Goal: Task Accomplishment & Management: Complete application form

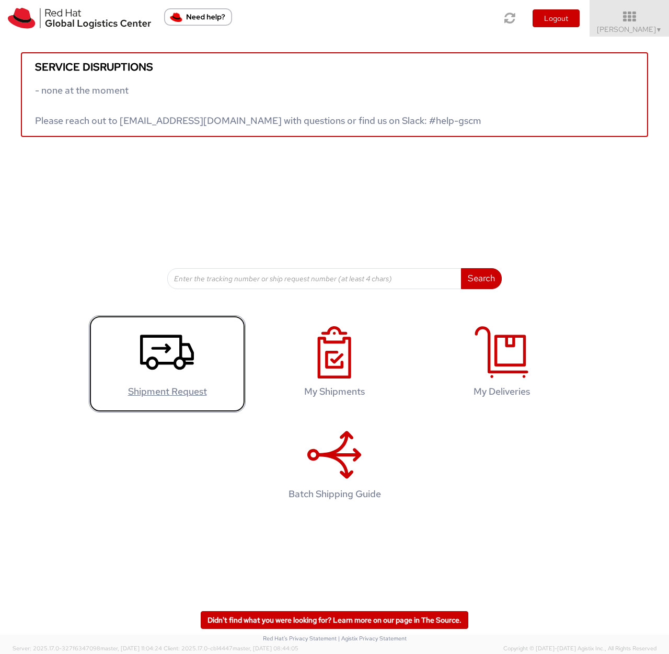
click at [158, 350] on icon at bounding box center [167, 352] width 54 height 52
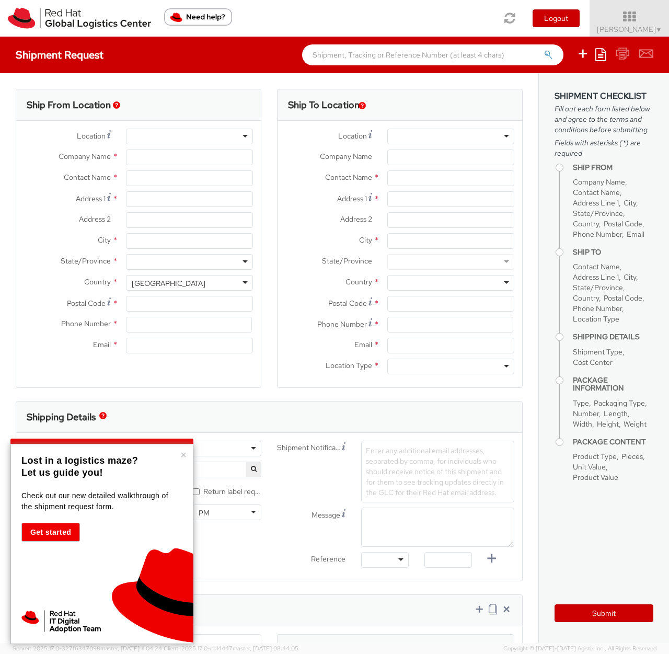
select select
select select "137"
type input "Red Hat"
type input "[PERSON_NAME]"
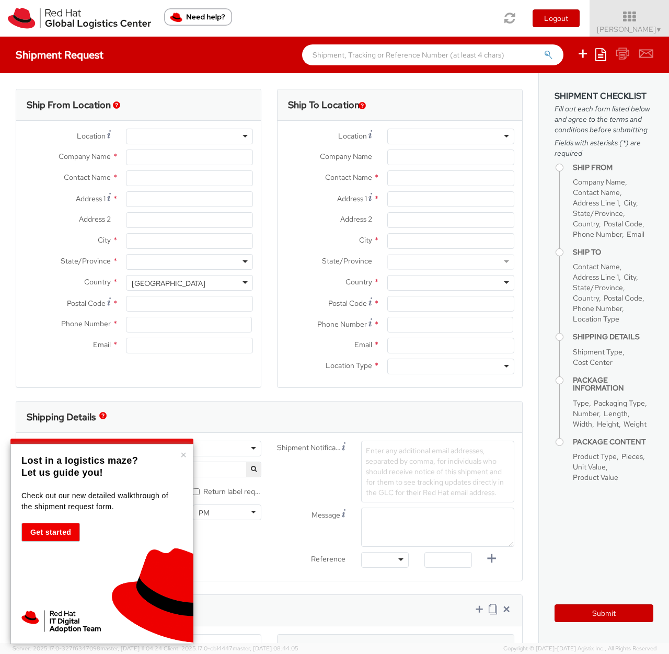
type input "[EMAIL_ADDRESS][DOMAIN_NAME]"
click at [169, 137] on div "RH - Remote" at bounding box center [189, 137] width 127 height 16
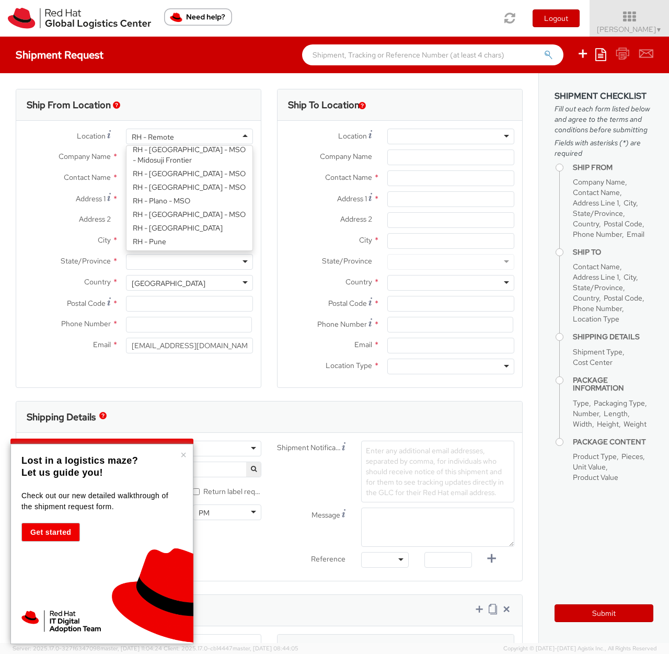
click at [213, 239] on div "Location * RH - Remote RH - Remote RH - [GEOGRAPHIC_DATA] - [GEOGRAPHIC_DATA] […" at bounding box center [138, 244] width 245 height 230
click at [237, 136] on div "RH - Remote" at bounding box center [189, 137] width 127 height 16
click at [220, 102] on div "Ship From Location" at bounding box center [138, 104] width 245 height 31
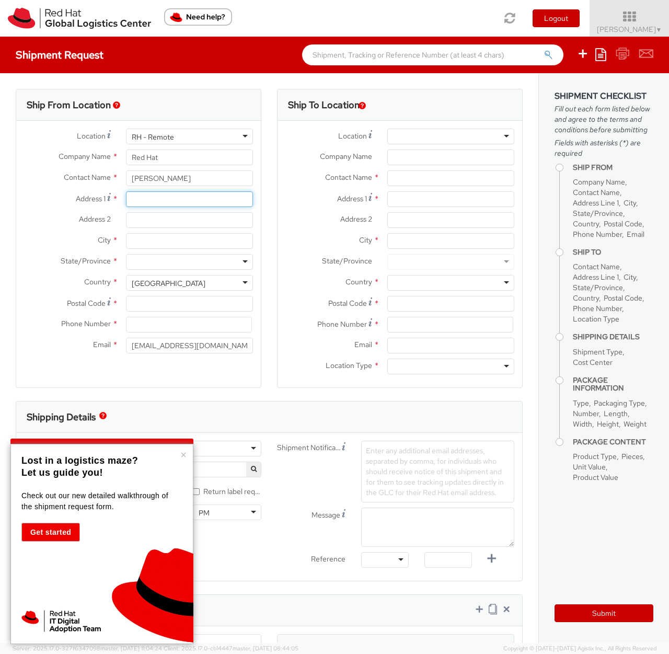
click at [155, 200] on input "Address 1 *" at bounding box center [189, 199] width 127 height 16
type input "[STREET_ADDRESS][PERSON_NAME]"
type input "Merano"
type input "39012"
click at [166, 258] on div at bounding box center [189, 262] width 127 height 16
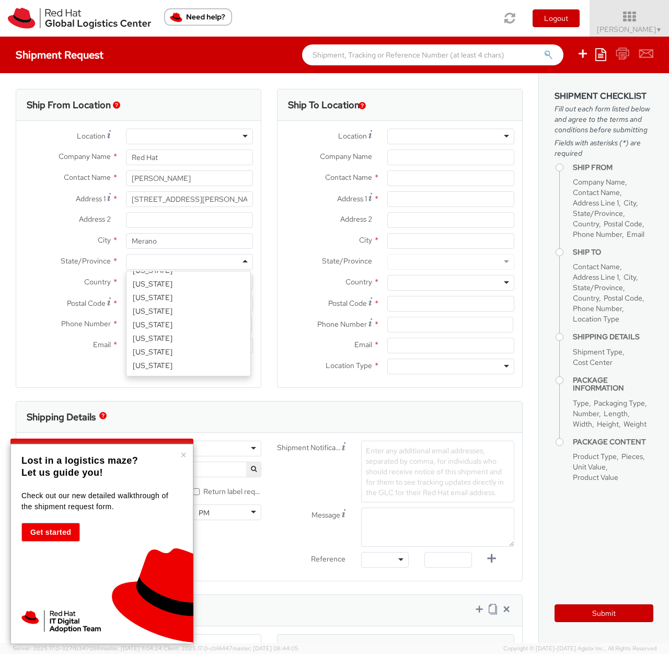
scroll to position [384, 0]
click at [45, 245] on label "City *" at bounding box center [67, 240] width 102 height 14
click at [126, 245] on input "Merano" at bounding box center [189, 241] width 127 height 16
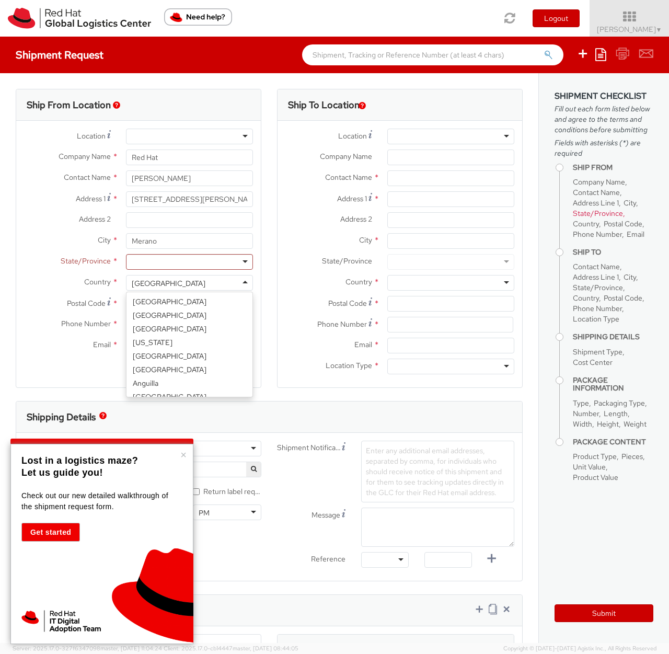
click at [143, 281] on div "[GEOGRAPHIC_DATA]" at bounding box center [169, 283] width 74 height 10
select select "CM"
select select "KGS"
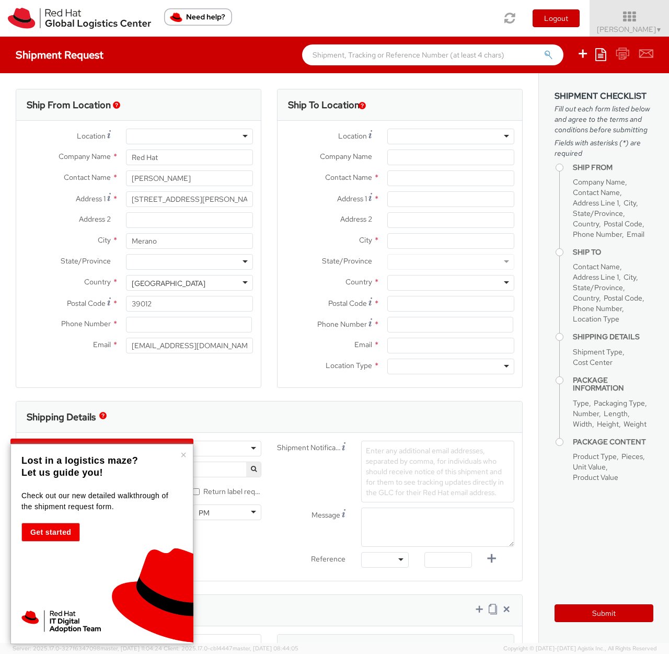
click at [174, 281] on div "[GEOGRAPHIC_DATA]" at bounding box center [189, 283] width 127 height 16
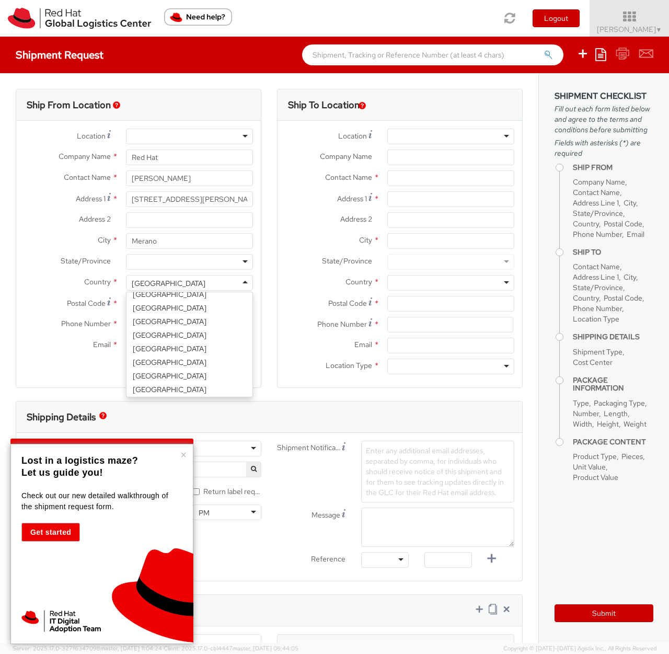
scroll to position [1194, 0]
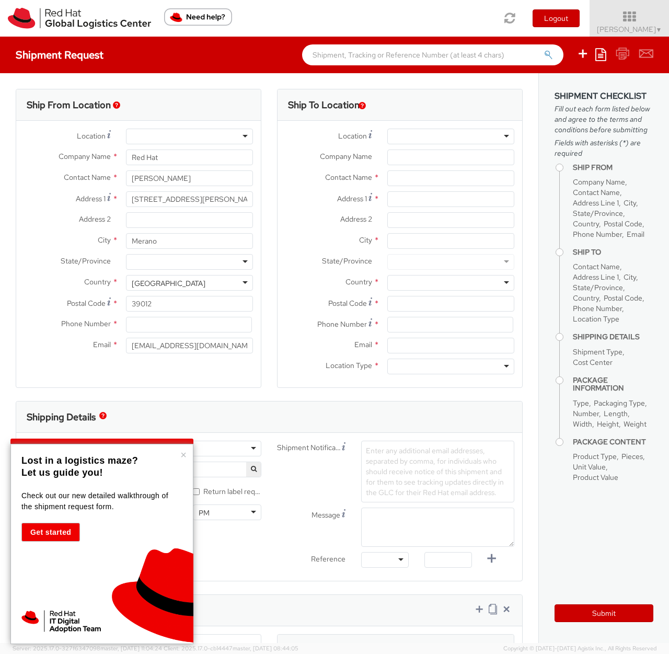
click at [163, 259] on div at bounding box center [189, 262] width 127 height 16
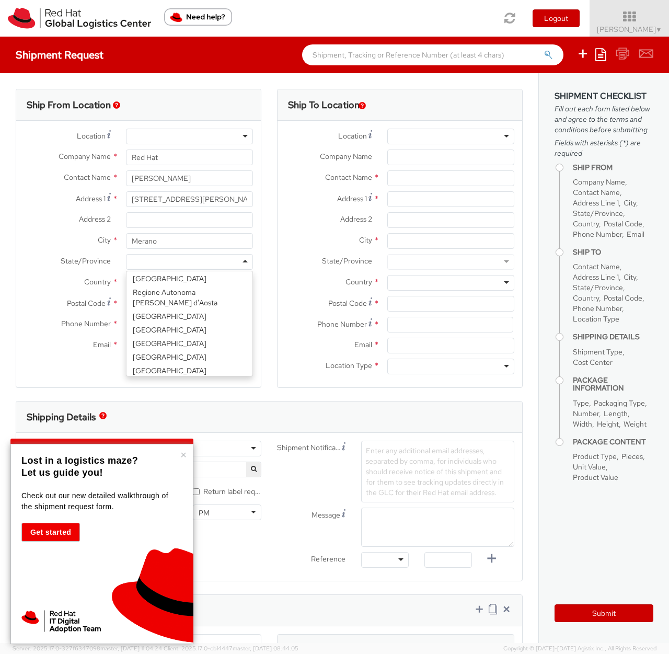
scroll to position [177, 0]
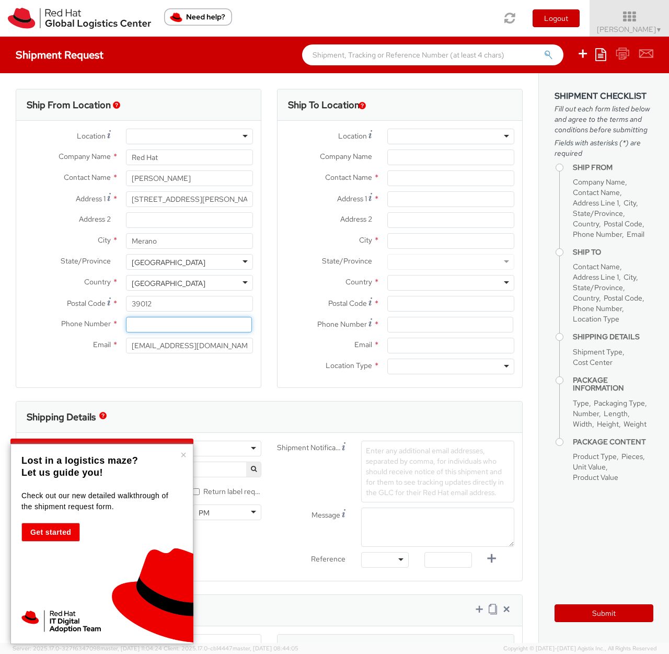
click at [148, 324] on input at bounding box center [189, 325] width 126 height 16
drag, startPoint x: 154, startPoint y: 318, endPoint x: 197, endPoint y: 310, distance: 43.6
click at [155, 318] on input at bounding box center [189, 325] width 126 height 16
paste input "[PHONE_NUMBER]"
type input "[PHONE_NUMBER]"
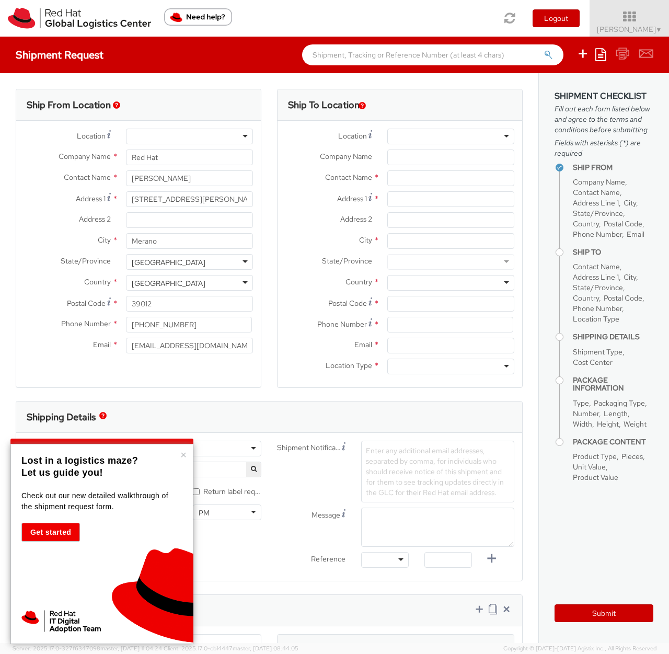
click at [215, 377] on div "Ship From Location Location * [GEOGRAPHIC_DATA] - [GEOGRAPHIC_DATA] - [GEOGRAPH…" at bounding box center [139, 238] width 246 height 299
click at [436, 137] on div at bounding box center [450, 137] width 127 height 16
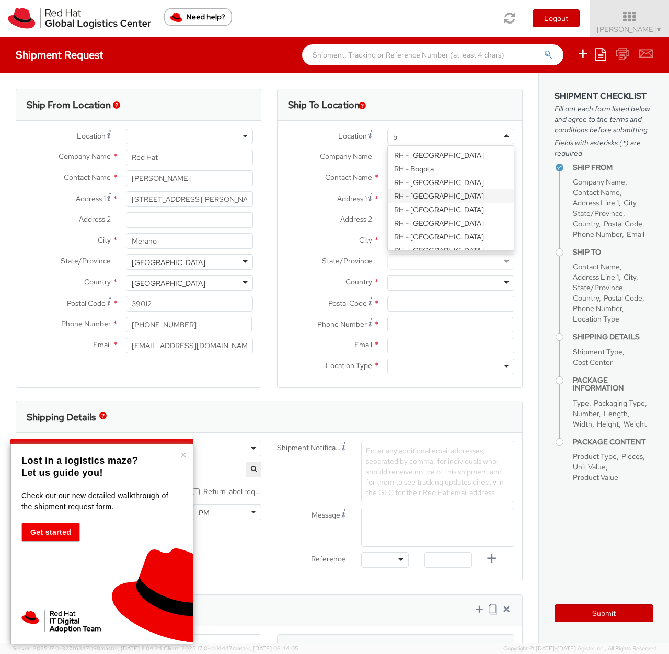
type input "br"
type input "Red Hat Czech s.r.o."
type input "Purkynova 647/111"
type input "[GEOGRAPHIC_DATA]"
type input "621 00"
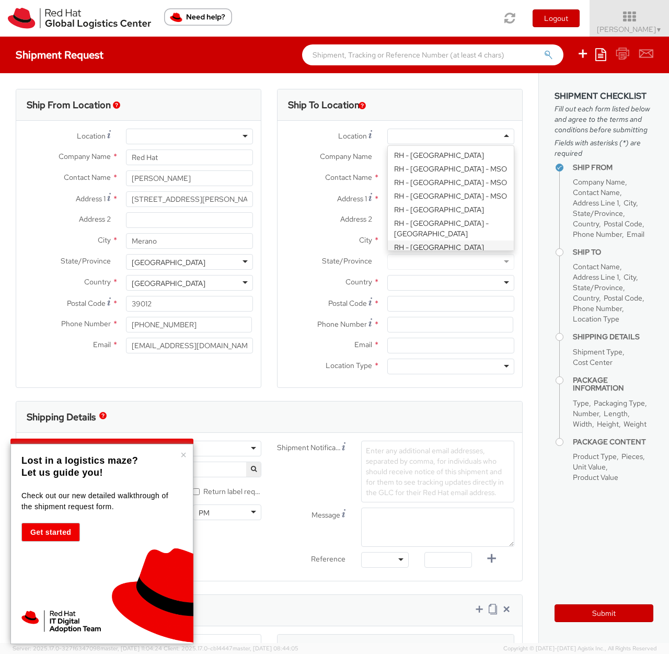
type input "420 532 294 555"
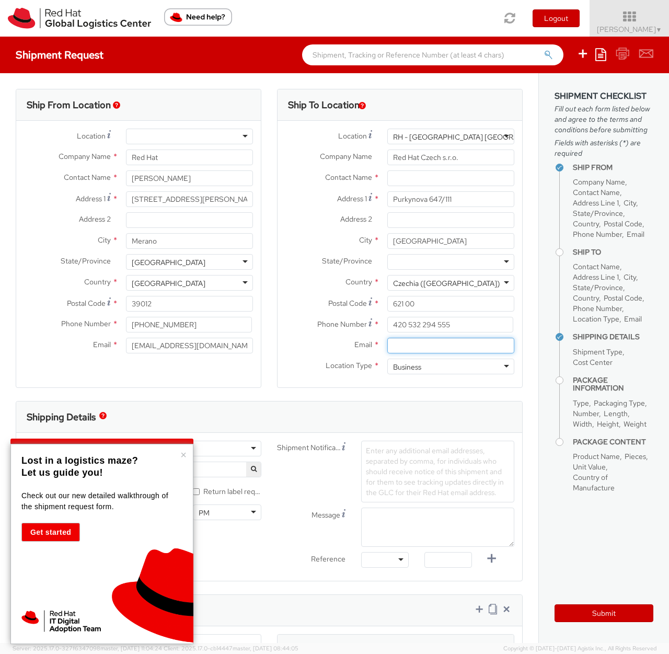
click at [420, 345] on input "Email *" at bounding box center [450, 346] width 127 height 16
click at [429, 343] on input "Email *" at bounding box center [450, 346] width 127 height 16
paste input "[EMAIL_ADDRESS][DOMAIN_NAME]"
type input "[EMAIL_ADDRESS][DOMAIN_NAME]"
click at [357, 390] on div "Ship To Location Location * [GEOGRAPHIC_DATA] - [GEOGRAPHIC_DATA] [GEOGRAPHIC_D…" at bounding box center [400, 245] width 246 height 312
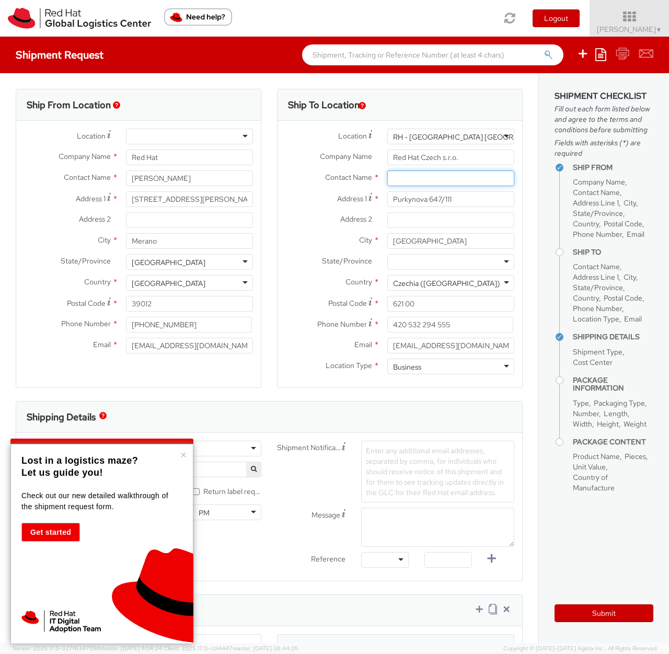
click at [402, 185] on input "text" at bounding box center [450, 178] width 127 height 16
paste input "Attn: Red Hat IT - Endpoint Systems"
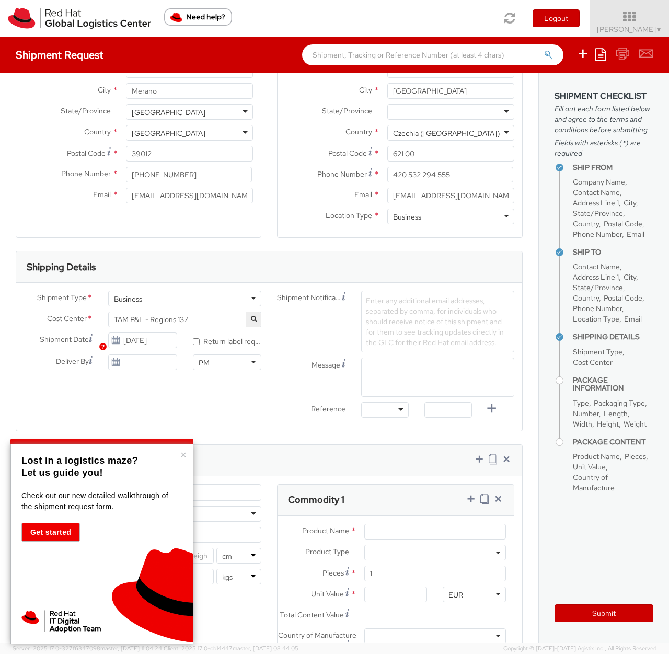
scroll to position [188, 0]
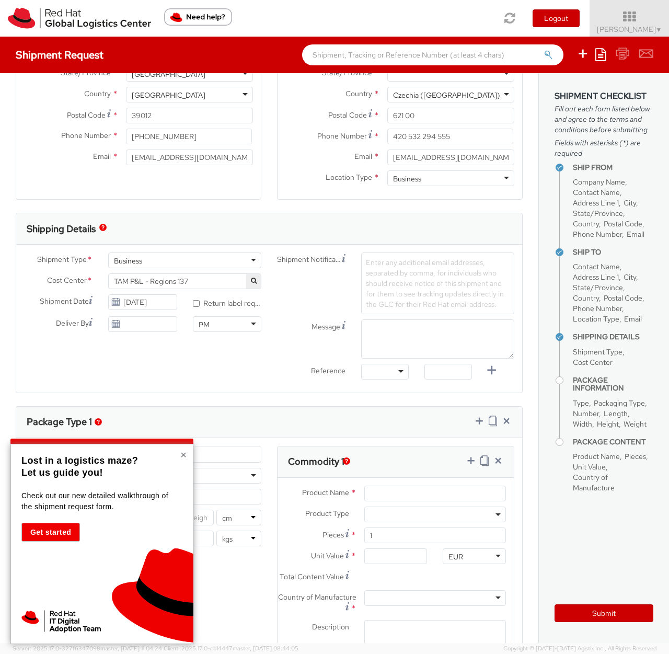
type input "Attn: Red Hat IT - Endpoint Systems"
click at [181, 453] on button "×" at bounding box center [183, 455] width 6 height 10
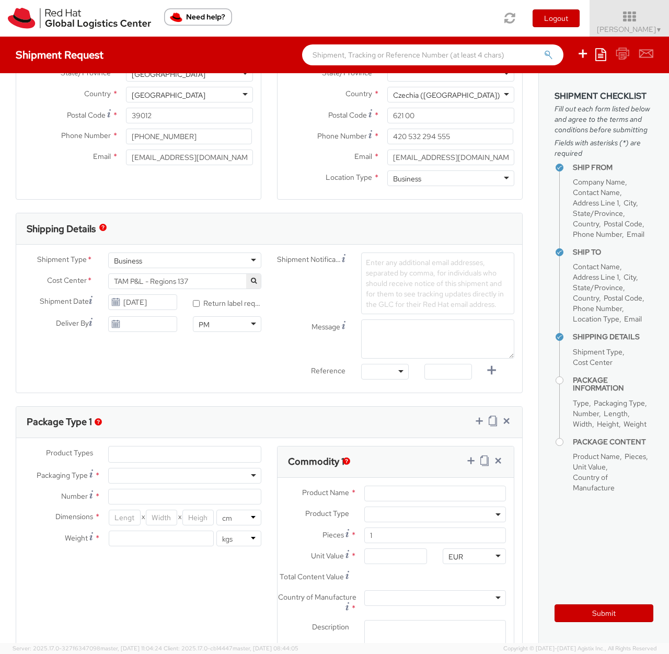
click at [246, 283] on button "button" at bounding box center [253, 281] width 15 height 15
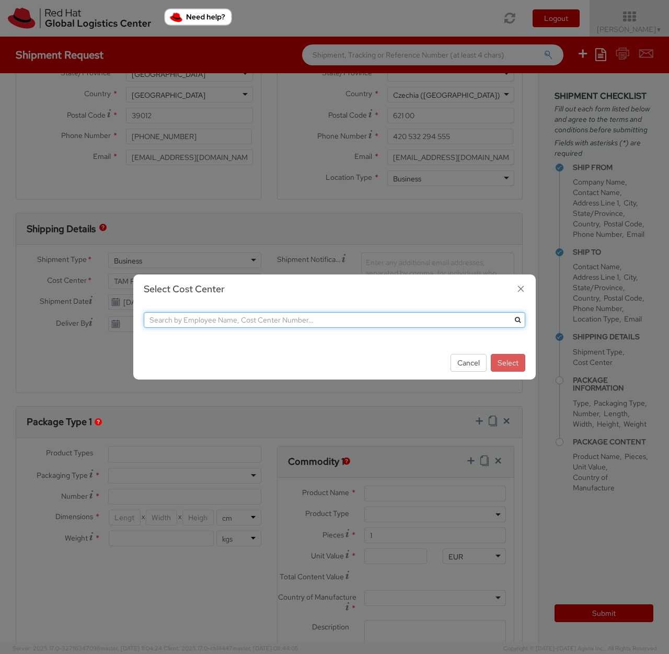
click at [336, 319] on input "text" at bounding box center [335, 320] width 382 height 16
drag, startPoint x: 492, startPoint y: 319, endPoint x: 503, endPoint y: 319, distance: 11.0
click at [492, 319] on input "text" at bounding box center [335, 320] width 382 height 16
click at [263, 316] on input "text" at bounding box center [335, 320] width 382 height 16
paste input "IT Fixed Assets and Contracts 850"
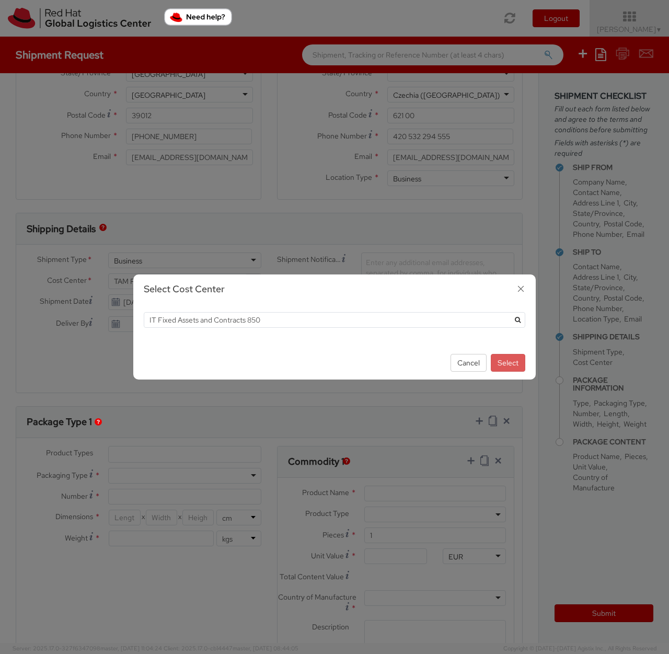
click at [516, 319] on icon "submit" at bounding box center [518, 320] width 6 height 6
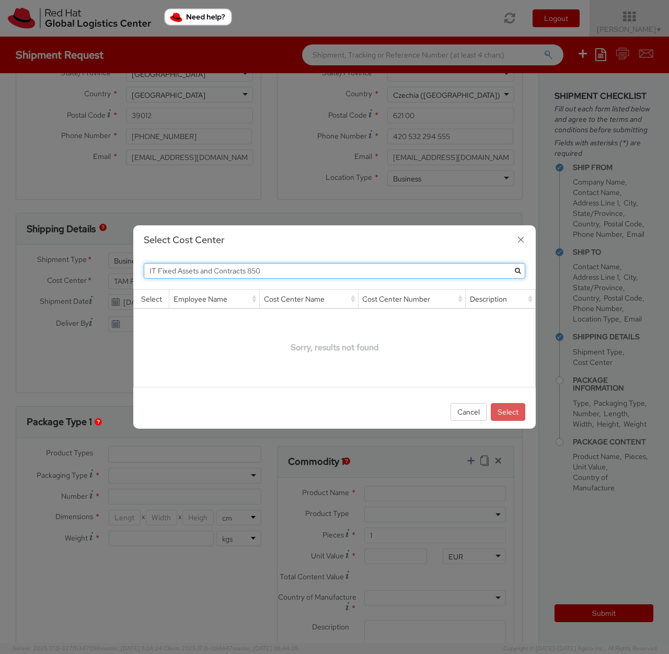
drag, startPoint x: 248, startPoint y: 274, endPoint x: 141, endPoint y: 279, distance: 107.8
click at [141, 279] on div "IT Fixed Assets and Contracts 850 Loading, please wait Select Employee Name Cos…" at bounding box center [334, 325] width 402 height 140
type input "IT Fixed Assets and Contracts"
drag, startPoint x: 324, startPoint y: 272, endPoint x: 36, endPoint y: 272, distance: 288.0
click at [36, 272] on div "Select Cost Center IT Fixed Assets and Contracts Loading, please wait Select Em…" at bounding box center [334, 327] width 669 height 654
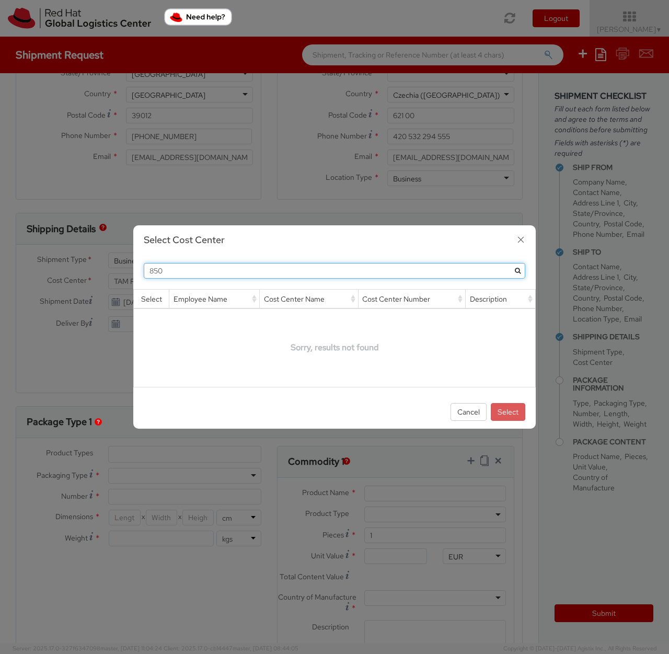
type input "850"
click at [510, 263] on button "submit" at bounding box center [518, 271] width 16 height 16
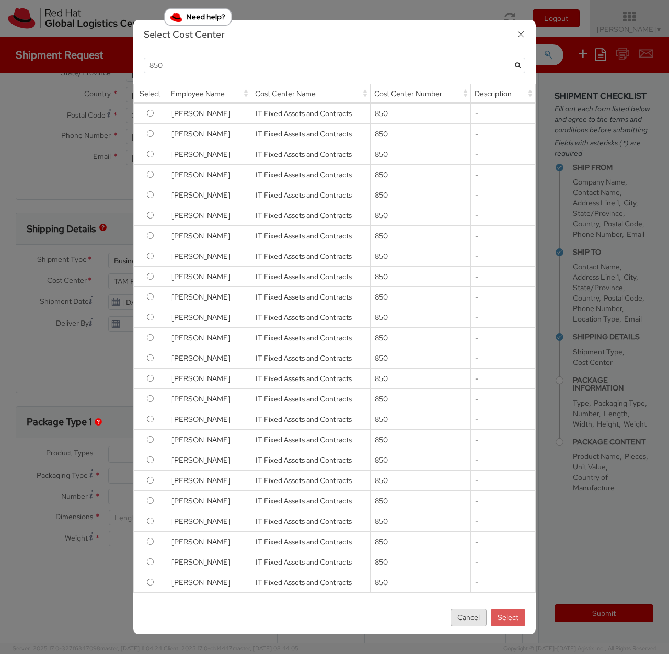
click at [464, 617] on button "Cancel" at bounding box center [469, 617] width 36 height 18
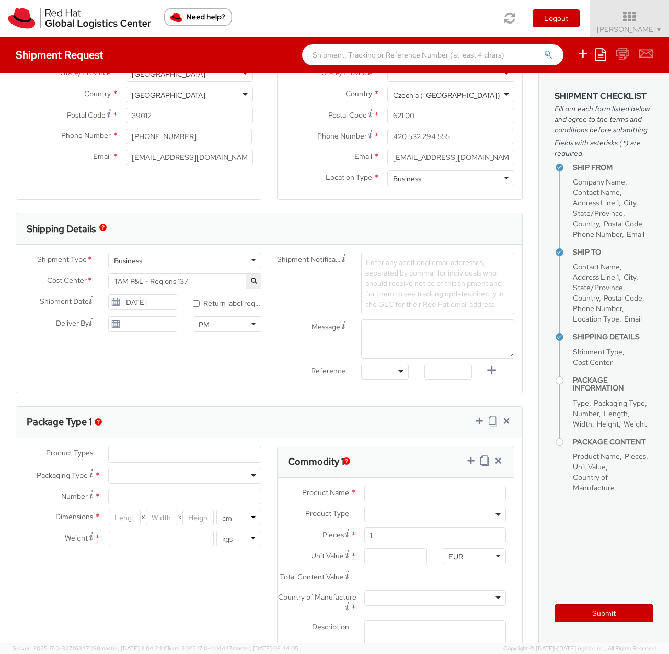
click at [197, 281] on span "TAM P&L - Regions 137" at bounding box center [185, 281] width 142 height 9
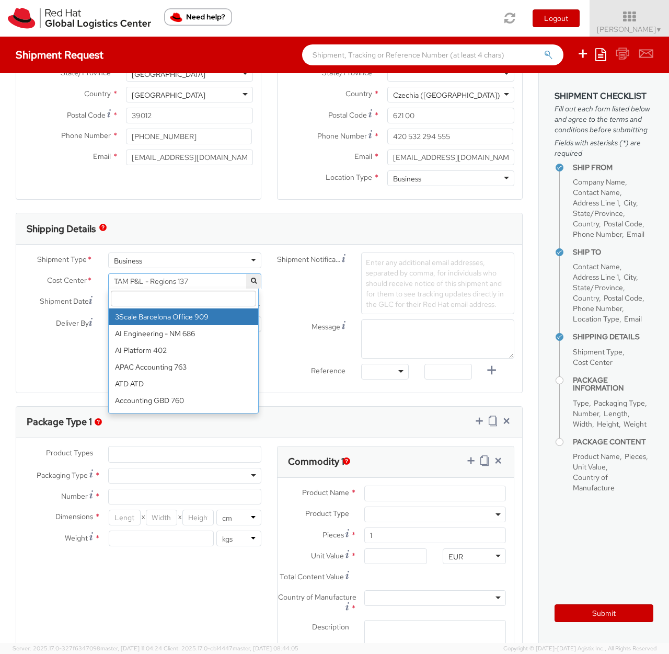
click at [169, 303] on input "search" at bounding box center [183, 299] width 145 height 16
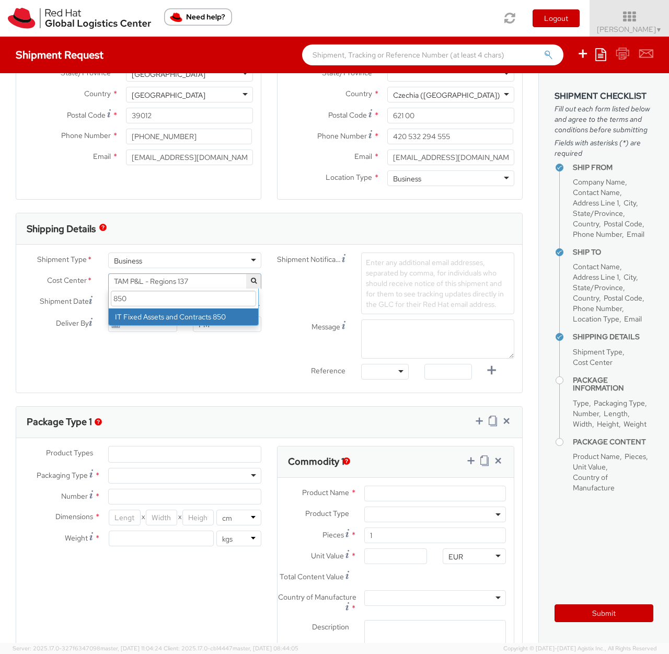
type input "850"
select select "850"
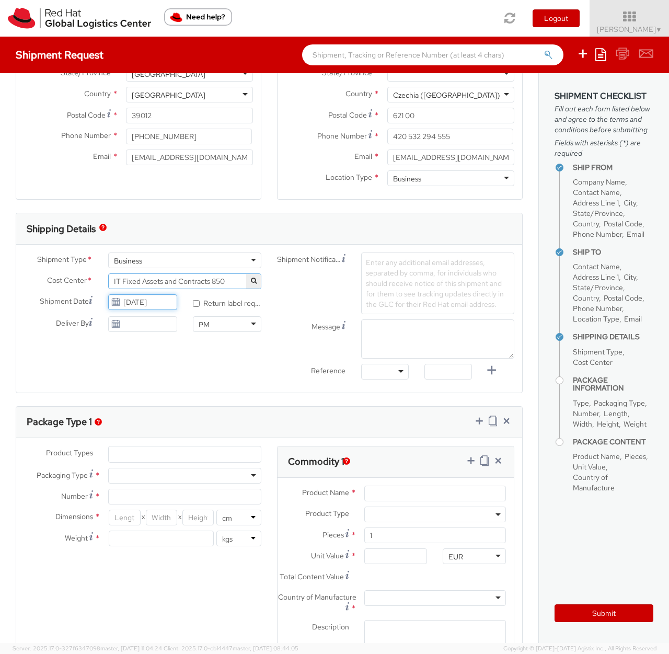
click at [151, 302] on input "[DATE]" at bounding box center [142, 302] width 68 height 16
click at [159, 298] on input "[DATE]" at bounding box center [142, 302] width 68 height 16
click at [133, 417] on td "25" at bounding box center [139, 416] width 21 height 16
type input "[DATE]"
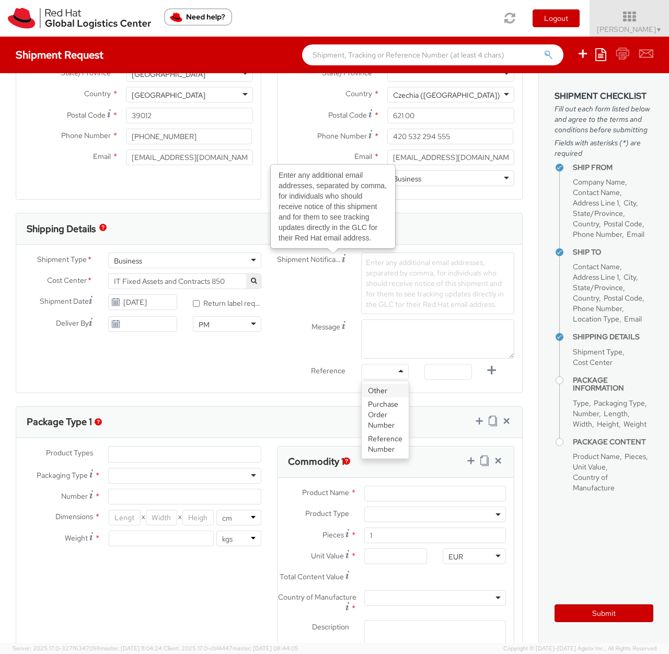
click at [388, 374] on div at bounding box center [385, 372] width 48 height 16
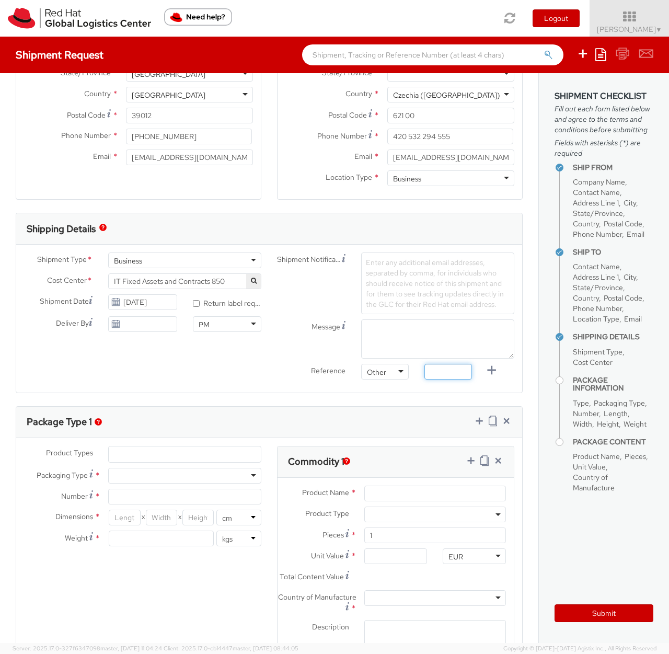
click at [436, 372] on input "text" at bounding box center [448, 372] width 48 height 16
click at [451, 374] on input "text" at bounding box center [448, 372] width 48 height 16
click at [452, 373] on input "text" at bounding box center [448, 372] width 48 height 16
paste input "RPCI, RITM, TASK"
drag, startPoint x: 442, startPoint y: 374, endPoint x: 352, endPoint y: 373, distance: 89.9
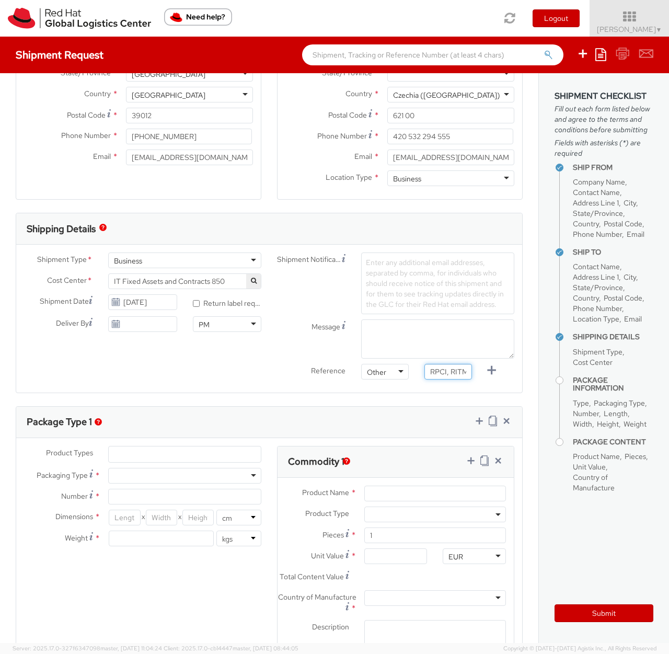
click at [352, 373] on div "Reference Other Other Other Purchase Order Number Reference Number RPCI, RITM, …" at bounding box center [395, 374] width 253 height 21
click at [447, 372] on input "RPCI, RITM, TASK" at bounding box center [448, 372] width 48 height 16
drag, startPoint x: 457, startPoint y: 372, endPoint x: 475, endPoint y: 372, distance: 18.3
click at [475, 372] on div "Reference Other Other Other Purchase Order Number Reference Number RPCI, RITM, …" at bounding box center [395, 374] width 253 height 21
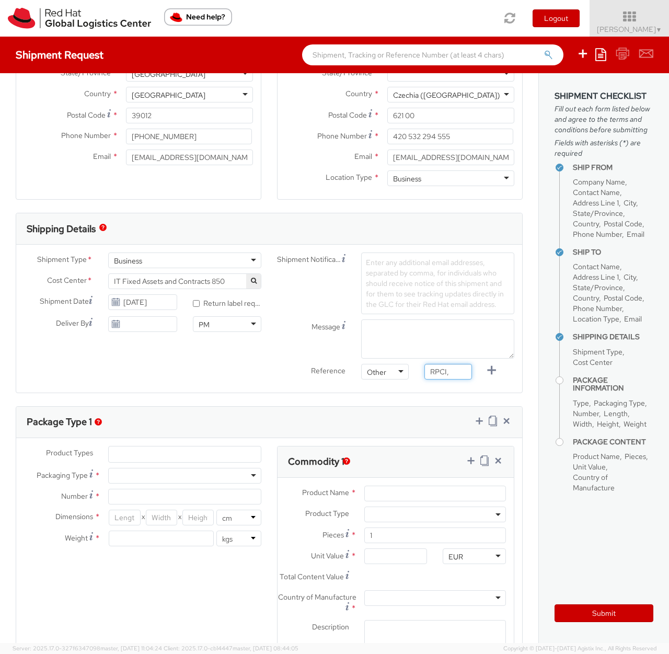
scroll to position [0, 0]
type input "RPCI"
click at [389, 269] on span "Enter any additional email addresses, separated by comma, for individuals who s…" at bounding box center [435, 283] width 138 height 51
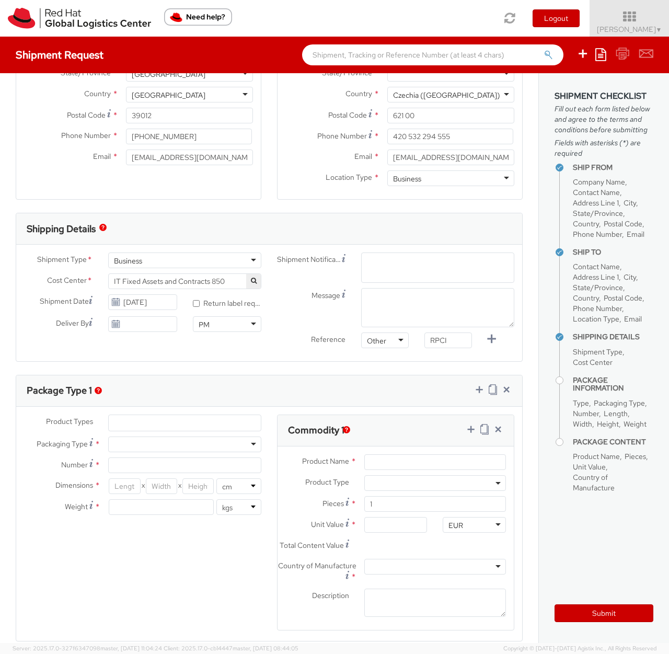
paste input "[EMAIL_ADDRESS][DOMAIN_NAME]"
type input "[EMAIL_ADDRESS][DOMAIN_NAME]"
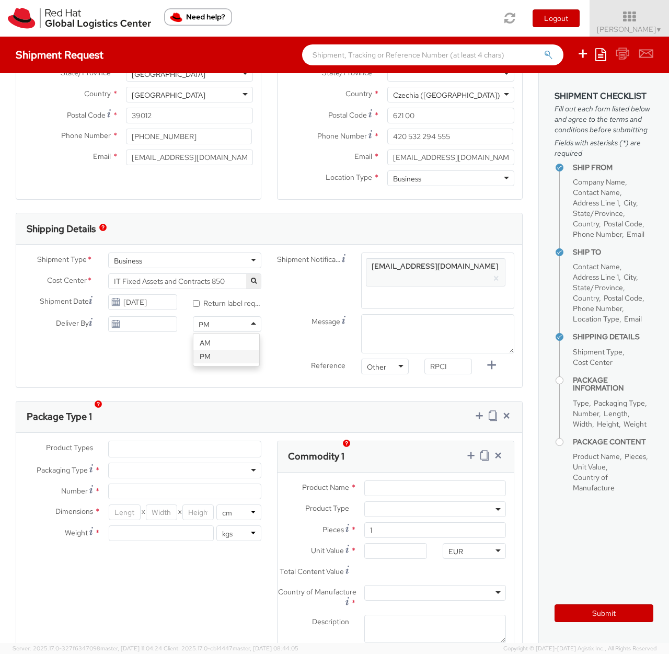
click at [210, 326] on div "PM" at bounding box center [227, 324] width 68 height 16
click at [381, 314] on textarea "Message" at bounding box center [437, 333] width 153 height 39
type textarea "Pickup Time: morning"
drag, startPoint x: 444, startPoint y: 315, endPoint x: 298, endPoint y: 311, distance: 146.4
click at [298, 314] on div "Message Pickup Time: morning" at bounding box center [395, 333] width 253 height 39
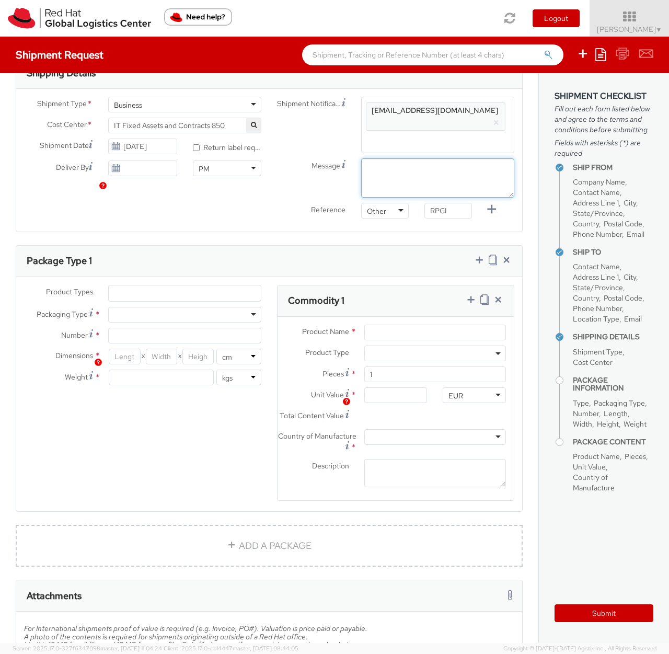
scroll to position [376, 0]
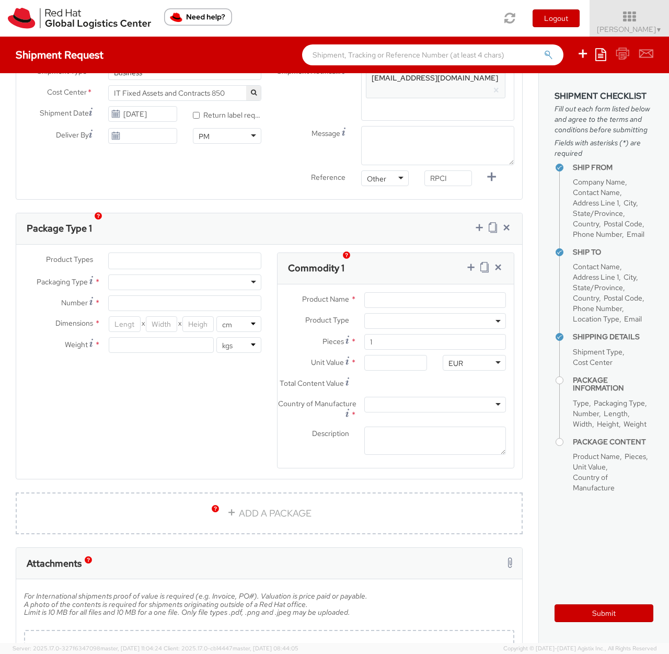
click at [172, 253] on ul at bounding box center [185, 261] width 152 height 16
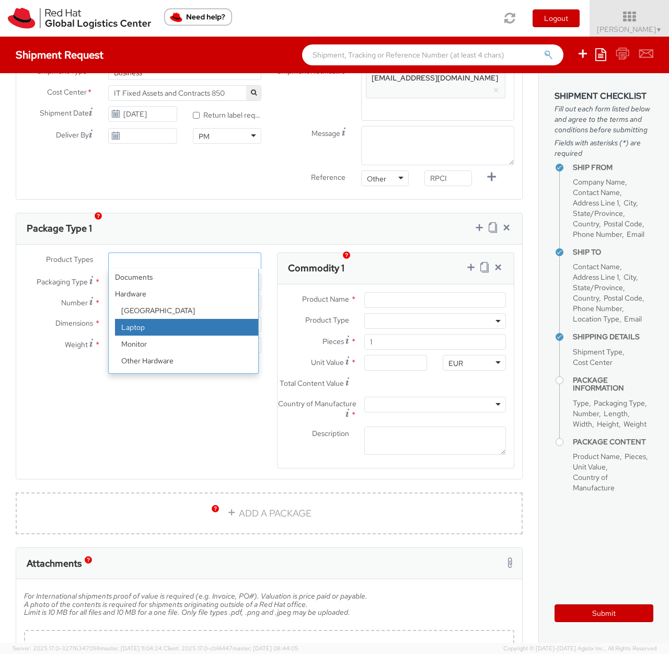
select select "LAPTOP"
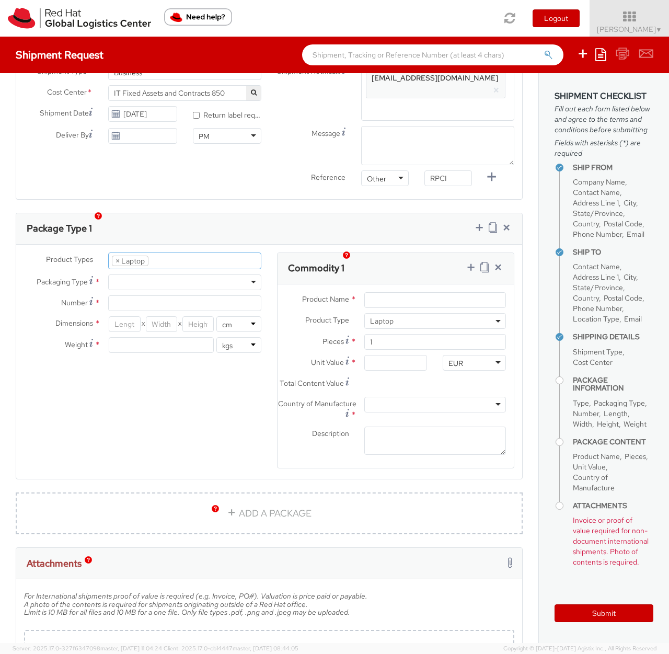
scroll to position [30, 0]
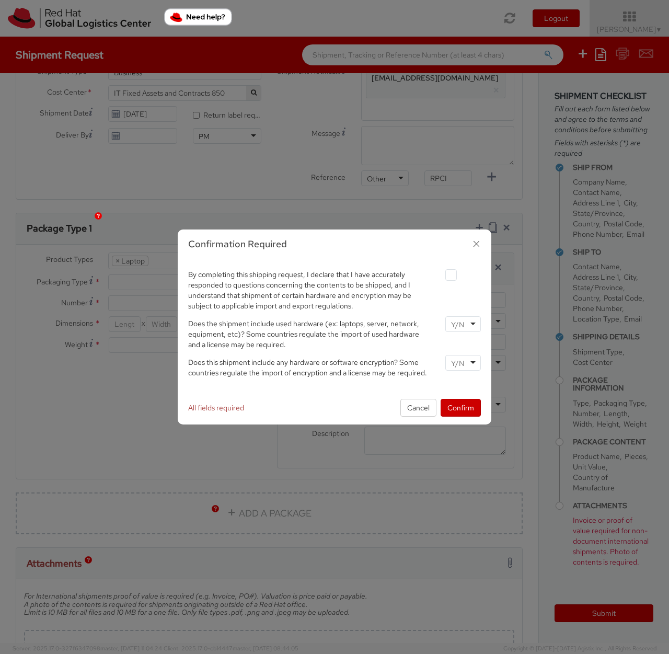
click at [460, 327] on input "select-one" at bounding box center [458, 324] width 15 height 10
click at [455, 361] on input "select-one" at bounding box center [458, 363] width 15 height 10
click at [463, 407] on button "Confirm" at bounding box center [461, 408] width 40 height 18
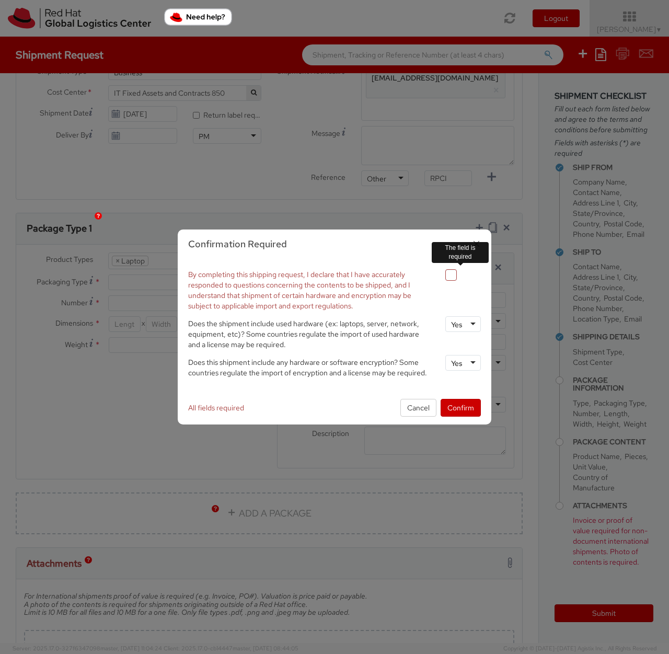
drag, startPoint x: 451, startPoint y: 279, endPoint x: 451, endPoint y: 285, distance: 6.3
click at [451, 279] on label at bounding box center [450, 274] width 11 height 11
click at [442, 279] on input "checkbox" at bounding box center [438, 275] width 7 height 7
checkbox input "true"
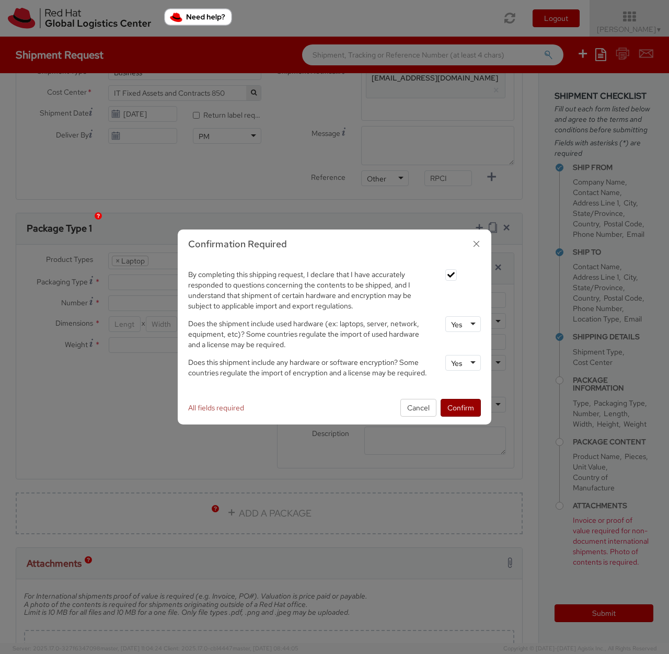
click at [464, 408] on button "Confirm" at bounding box center [461, 408] width 40 height 18
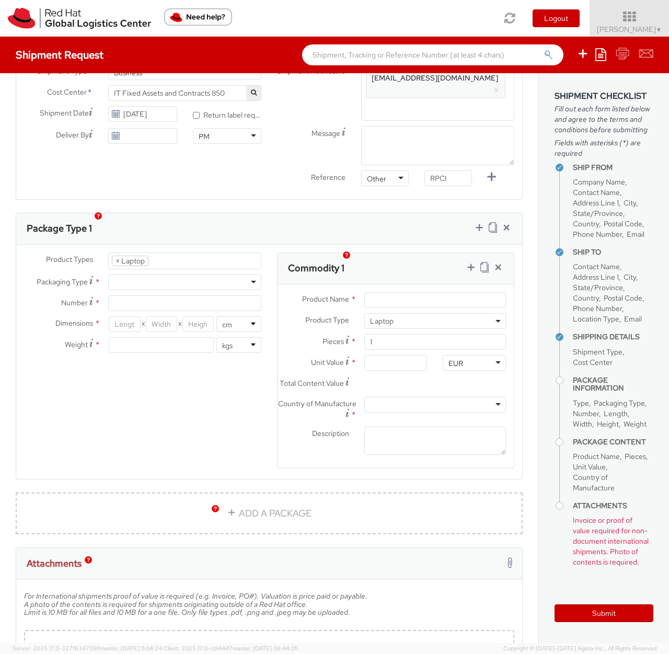
click at [209, 253] on ul "× Laptop" at bounding box center [185, 261] width 152 height 16
click at [240, 178] on div "Shipment Type * Business Business Business Cost Center * TAM P&L - Regions 137 …" at bounding box center [269, 127] width 506 height 127
click at [150, 274] on div at bounding box center [184, 282] width 153 height 16
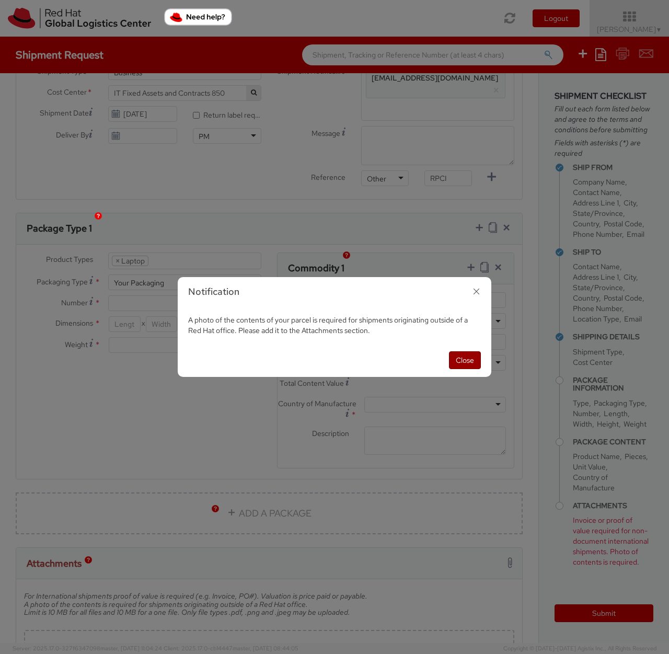
click at [463, 358] on button "Close" at bounding box center [465, 360] width 32 height 18
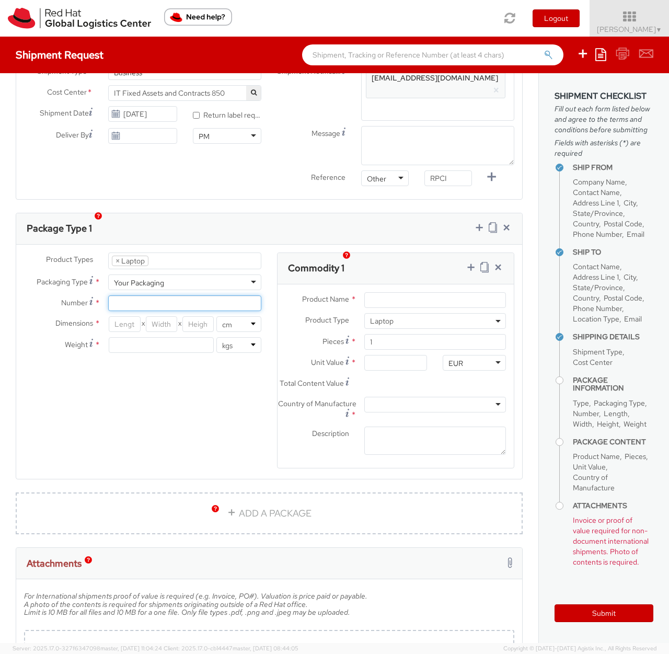
click at [193, 295] on input "Number *" at bounding box center [184, 303] width 153 height 16
click at [193, 295] on input "1" at bounding box center [184, 303] width 153 height 16
type input "1"
click at [194, 393] on div "Product Types * Documents Docking Station Laptop Monitor Other Hardware Server …" at bounding box center [269, 366] width 506 height 229
click at [157, 402] on div "Product Types * Documents Docking Station Laptop Monitor Other Hardware Server …" at bounding box center [269, 366] width 506 height 229
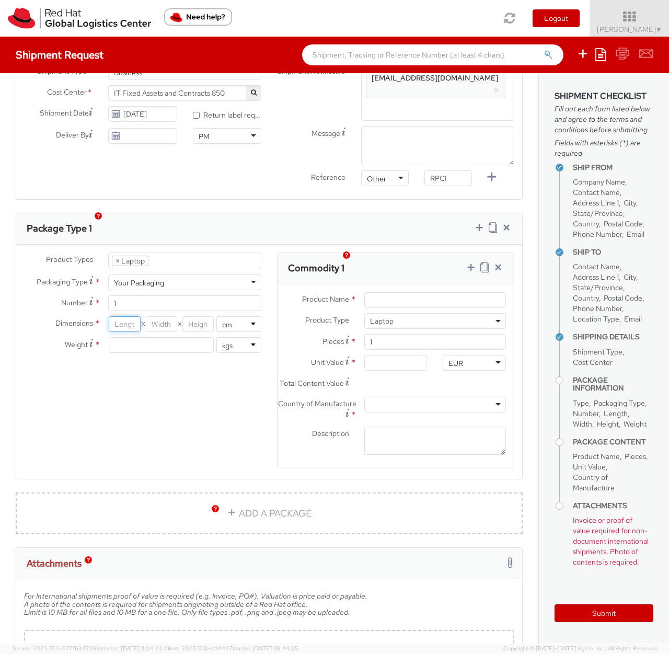
click at [133, 316] on input "number" at bounding box center [124, 324] width 31 height 16
type input "60"
type input "40"
type input "30"
click at [199, 369] on div "Product Types * Documents Docking Station Laptop Monitor Other Hardware Server …" at bounding box center [269, 366] width 506 height 229
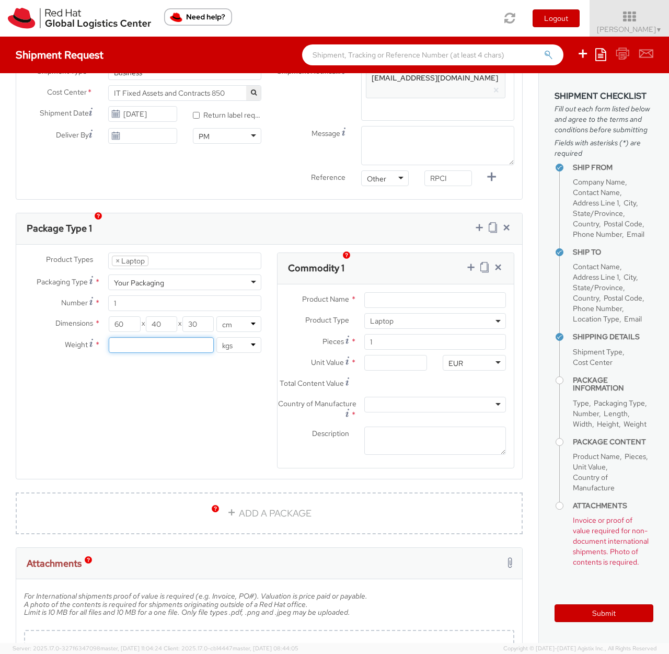
click at [160, 337] on input "number" at bounding box center [161, 345] width 105 height 16
type input "4"
click at [178, 453] on div "Product Types * Documents Docking Station Laptop Monitor Other Hardware Server …" at bounding box center [269, 366] width 506 height 229
click at [398, 292] on input "Product Name *" at bounding box center [435, 300] width 142 height 16
type input "Lenovo P1Gen3"
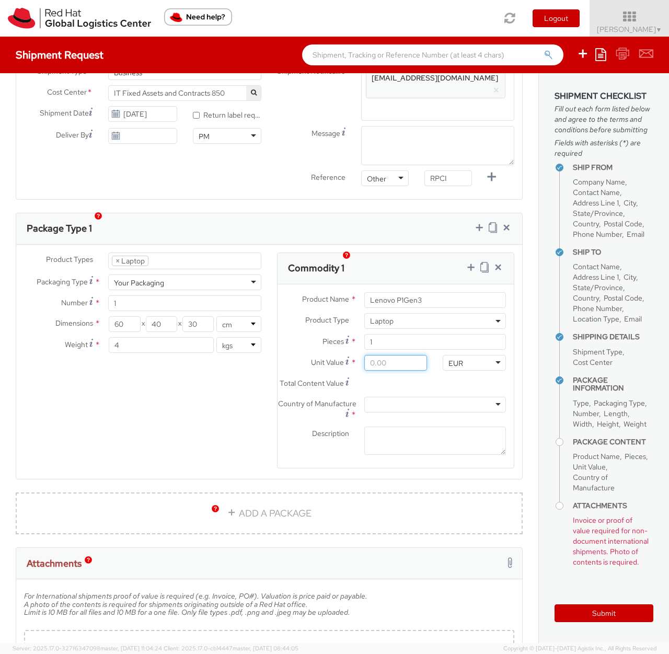
click at [398, 355] on input "Unit Value *" at bounding box center [395, 363] width 63 height 16
type input "5.00"
type input "50.00"
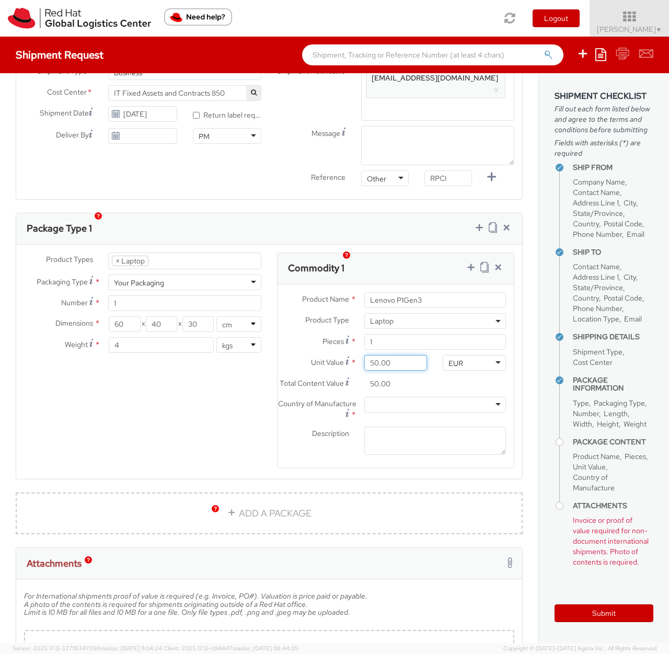
type input "500.00"
click at [420, 376] on input "500.00" at bounding box center [395, 384] width 63 height 16
click at [405, 402] on div at bounding box center [435, 405] width 142 height 16
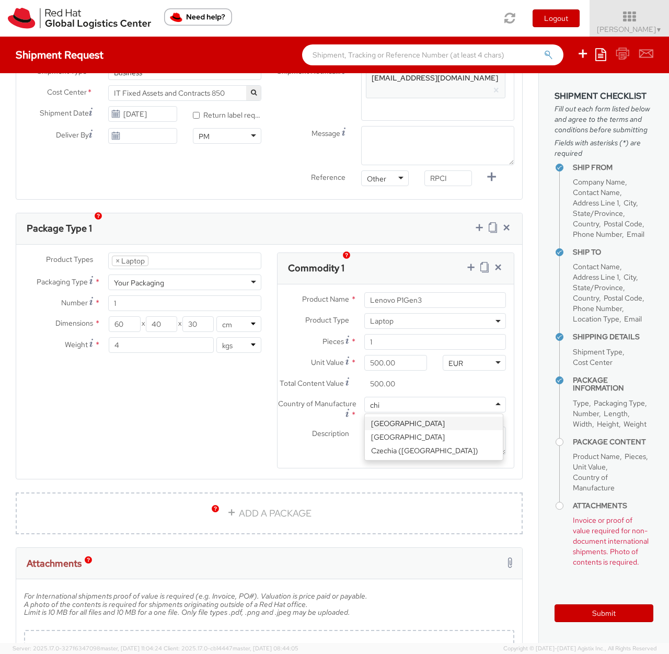
type input "chin"
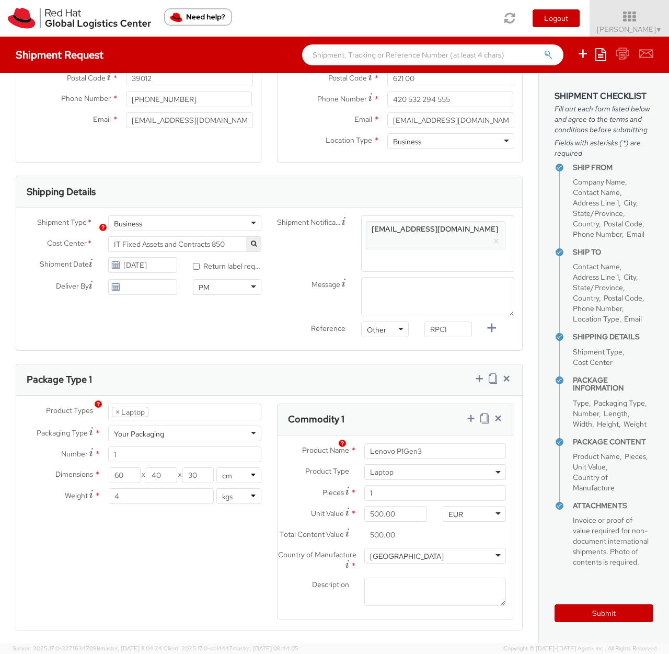
scroll to position [188, 0]
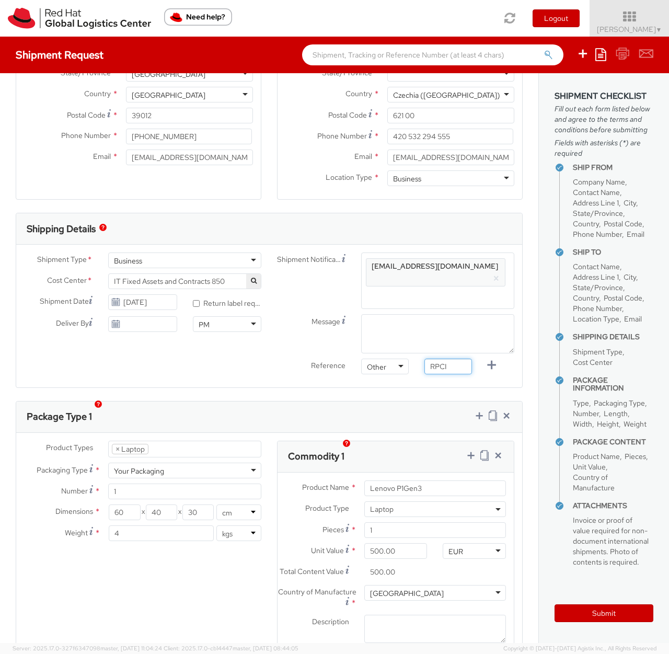
drag, startPoint x: 450, startPoint y: 356, endPoint x: 409, endPoint y: 352, distance: 41.5
click at [409, 359] on div "Reference Other Other Other Purchase Order Number Reference Number RPCI" at bounding box center [395, 369] width 253 height 21
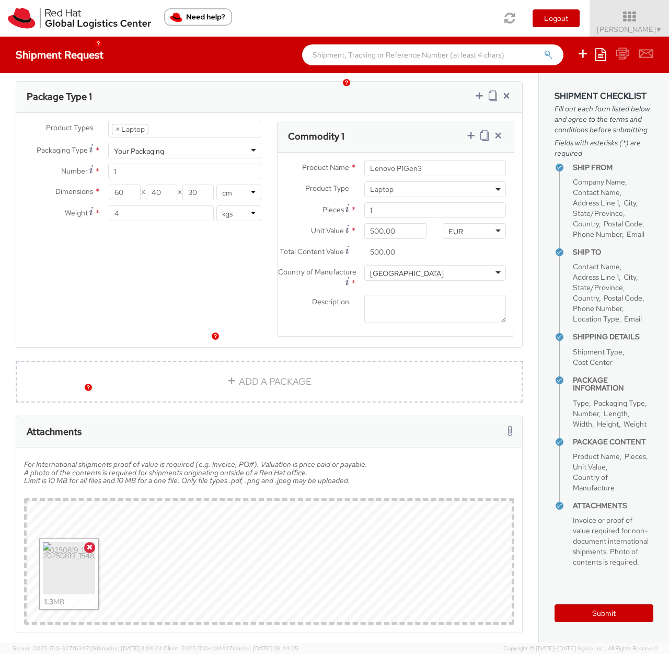
scroll to position [549, 0]
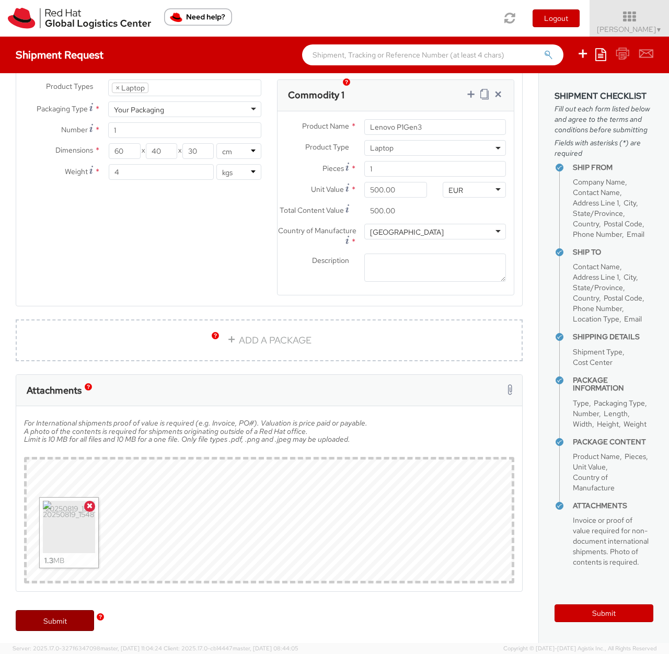
click at [55, 625] on link "Submit" at bounding box center [55, 620] width 78 height 21
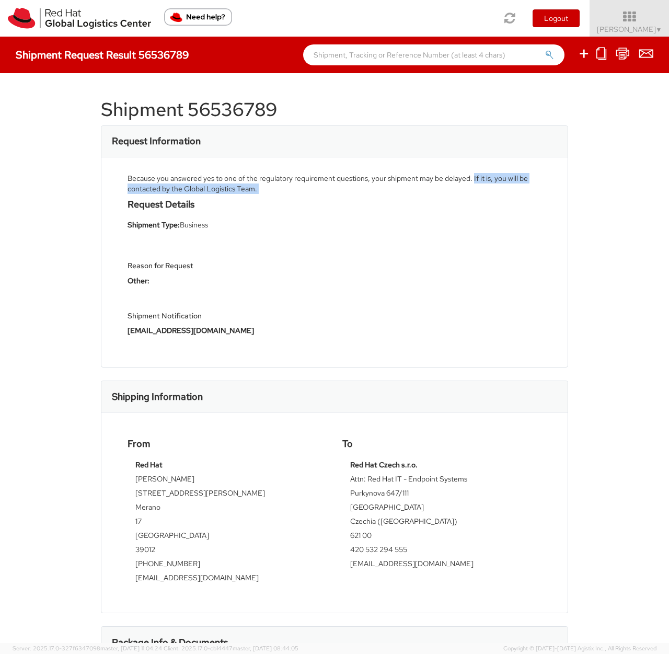
drag, startPoint x: 473, startPoint y: 178, endPoint x: 294, endPoint y: 195, distance: 180.1
click at [294, 195] on div "Because you answered yes to one of the regulatory requirement questions, your s…" at bounding box center [334, 262] width 466 height 210
